Goal: Check status: Check status

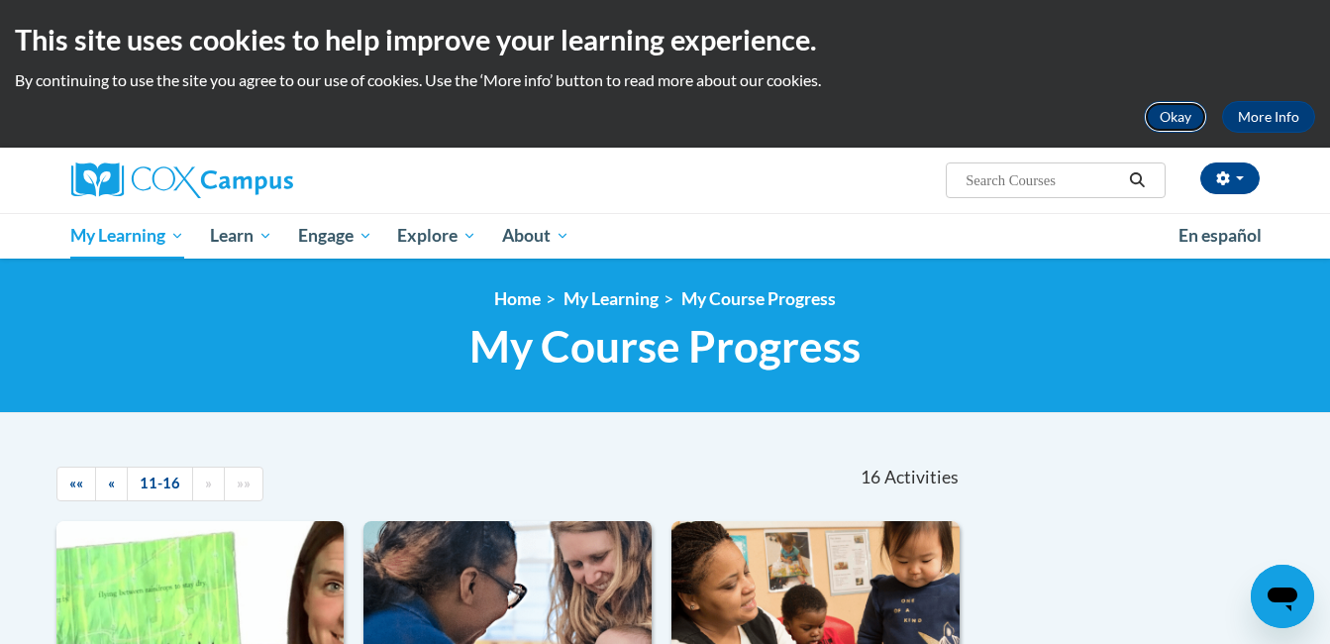
click at [1185, 117] on button "Okay" at bounding box center [1175, 117] width 63 height 32
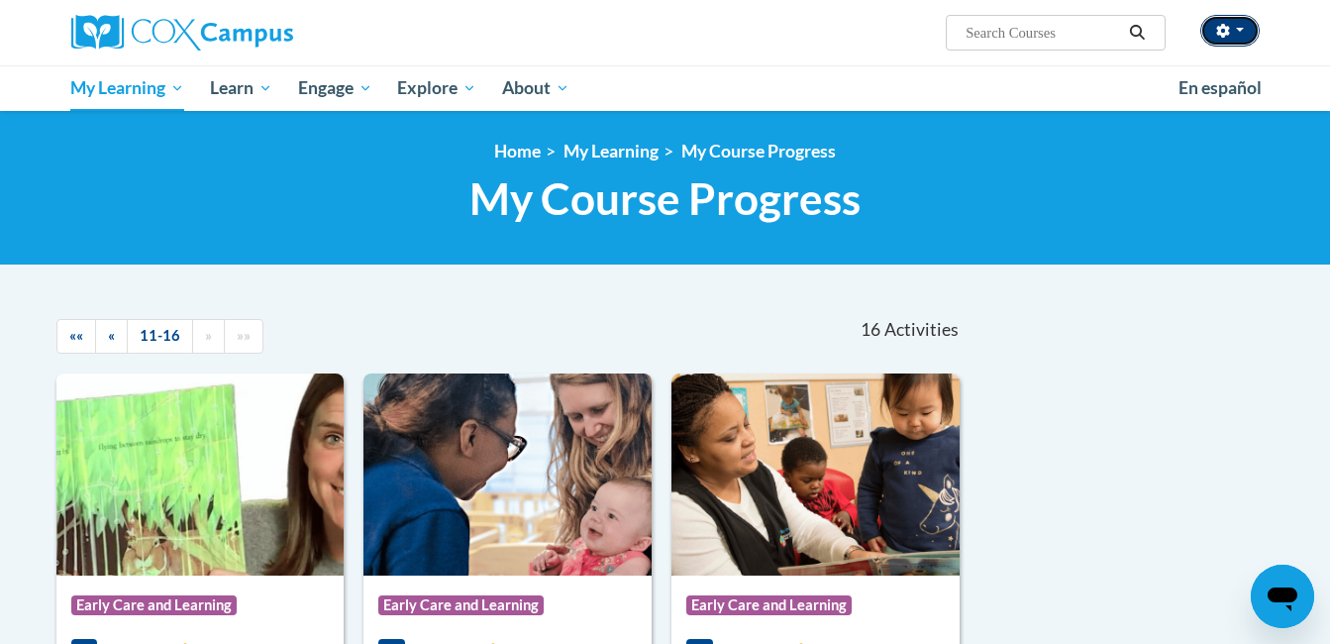
click at [1249, 29] on button "button" at bounding box center [1230, 31] width 59 height 32
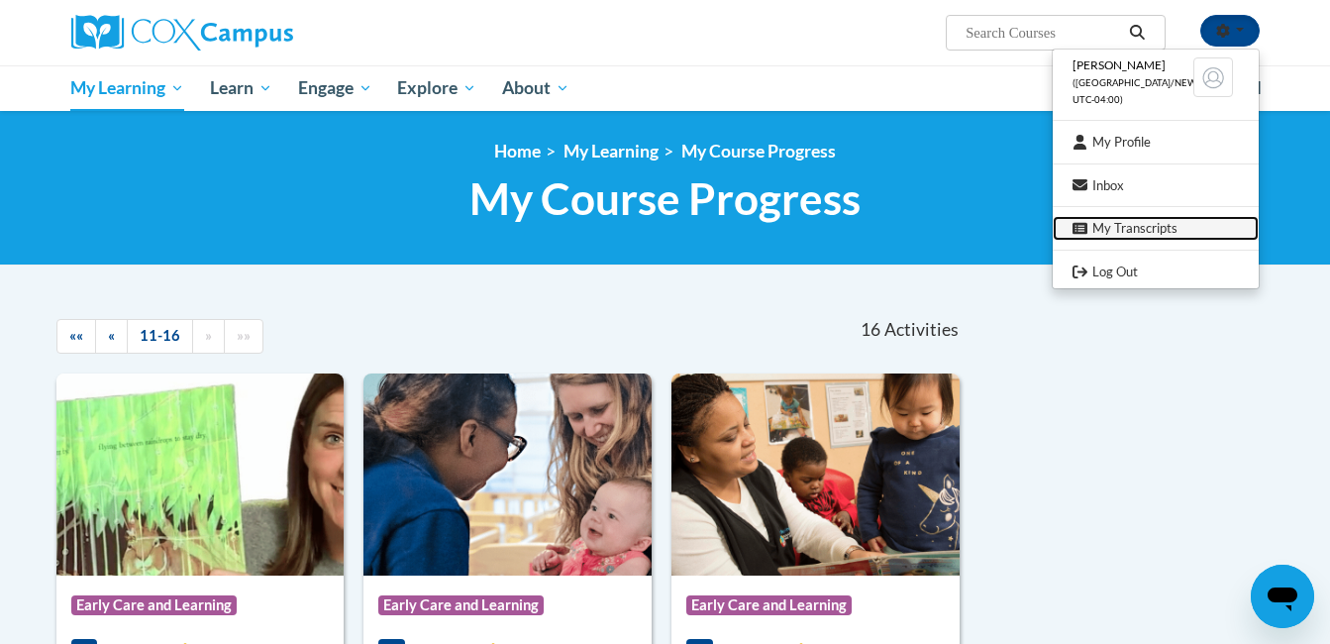
click at [1161, 224] on link "My Transcripts" at bounding box center [1156, 228] width 206 height 25
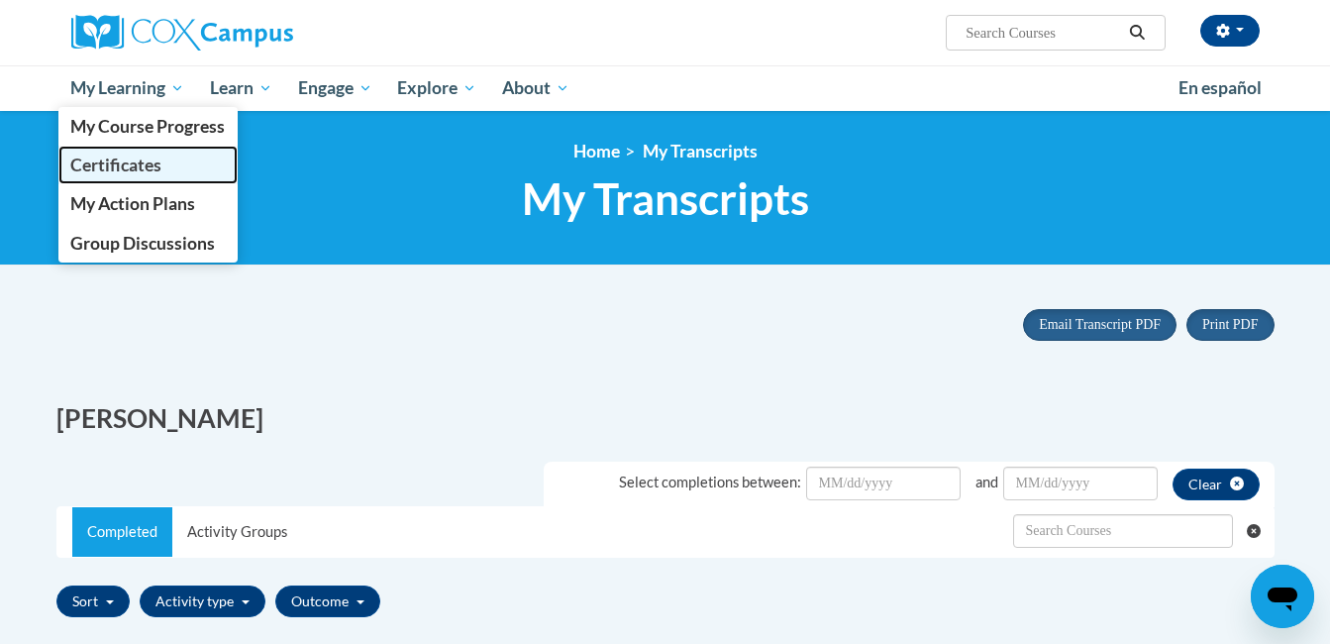
click at [127, 158] on span "Certificates" at bounding box center [115, 165] width 91 height 21
